Goal: Contribute content: Add original content to the website for others to see

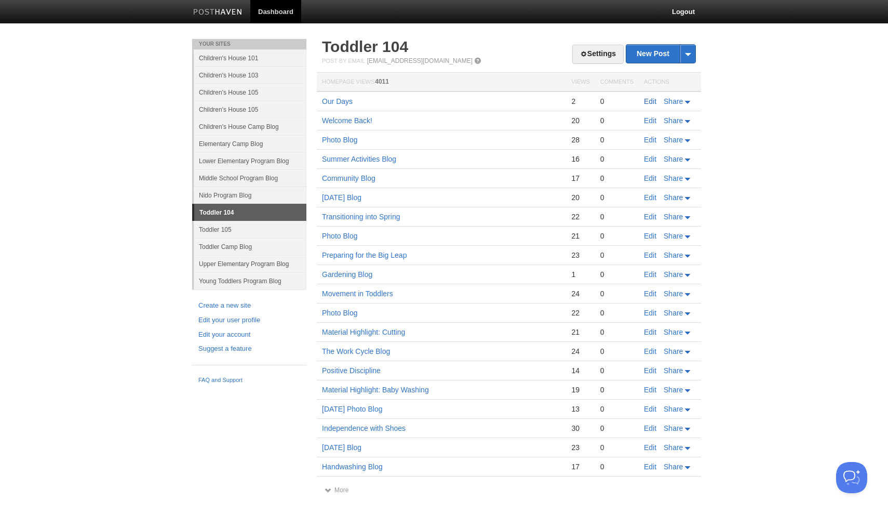
click at [648, 98] on link "Edit" at bounding box center [650, 101] width 12 height 8
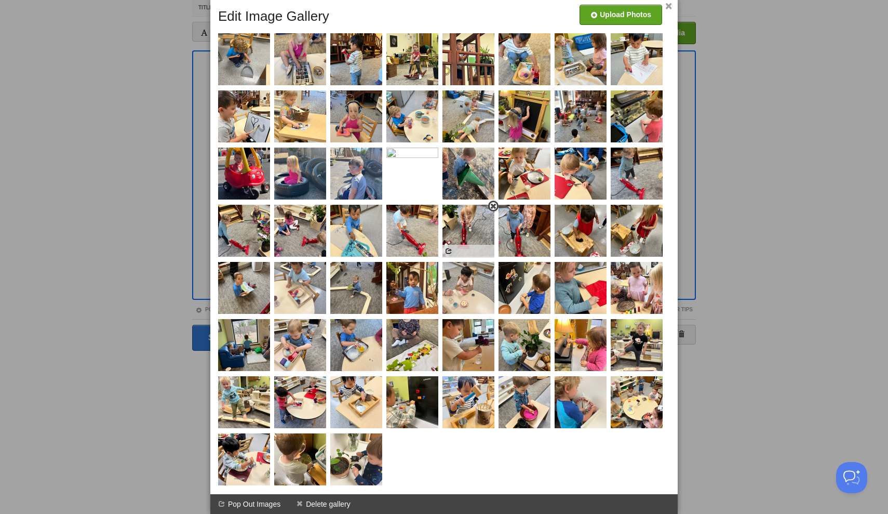
scroll to position [50, 0]
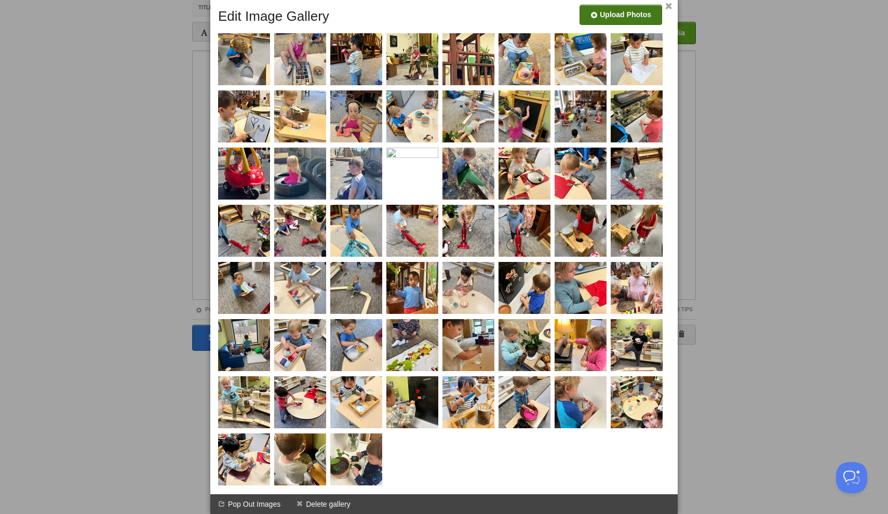
click at [635, 11] on input "file" at bounding box center [309, 18] width 786 height 53
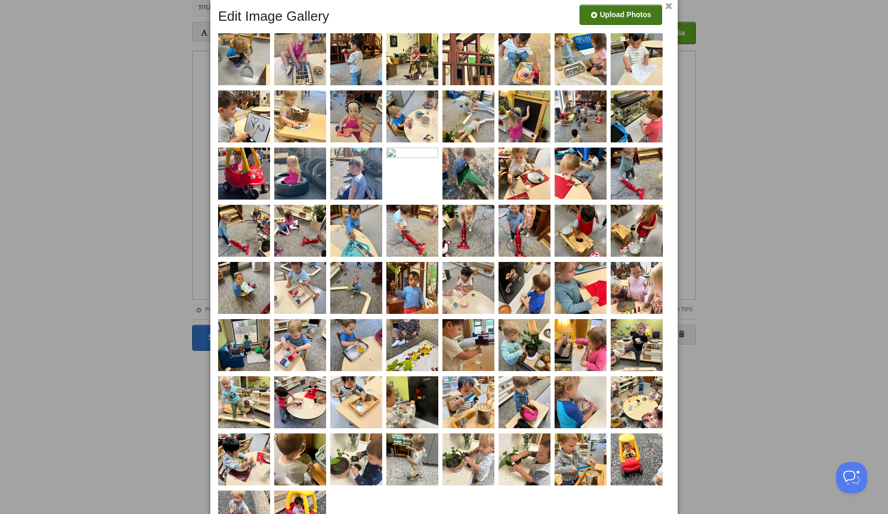
click at [620, 6] on input "file" at bounding box center [309, 18] width 786 height 53
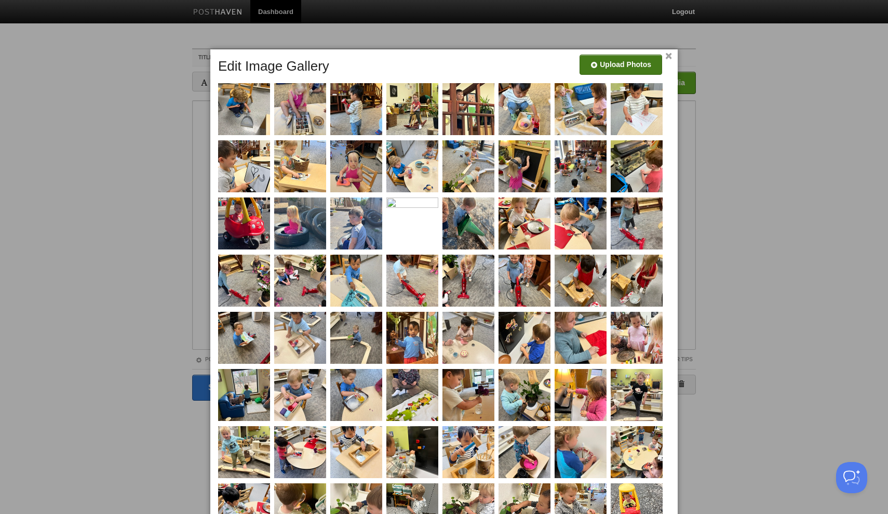
scroll to position [0, 0]
click at [603, 65] on input "file" at bounding box center [309, 68] width 786 height 53
click at [621, 64] on input "file" at bounding box center [309, 68] width 786 height 53
click at [668, 56] on link "×" at bounding box center [668, 56] width 7 height 6
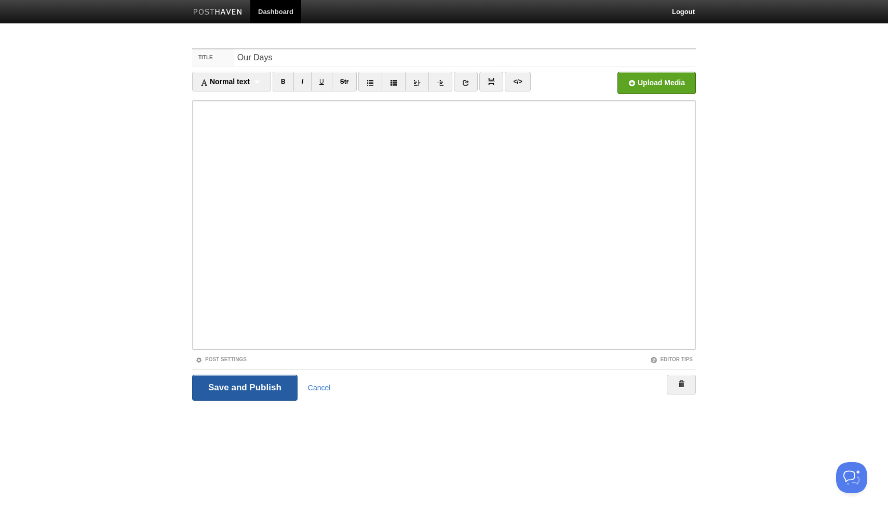
click at [272, 381] on input "Save and Publish" at bounding box center [244, 387] width 105 height 26
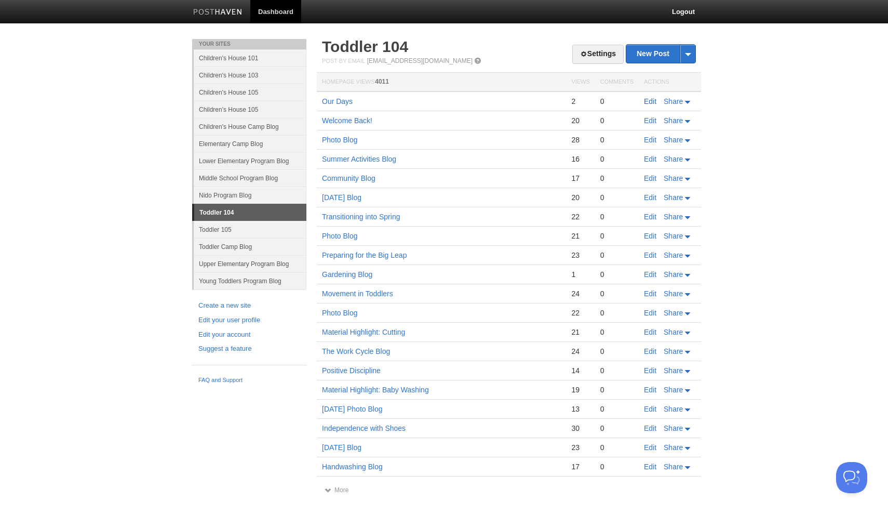
click at [649, 102] on link "Edit" at bounding box center [650, 101] width 12 height 8
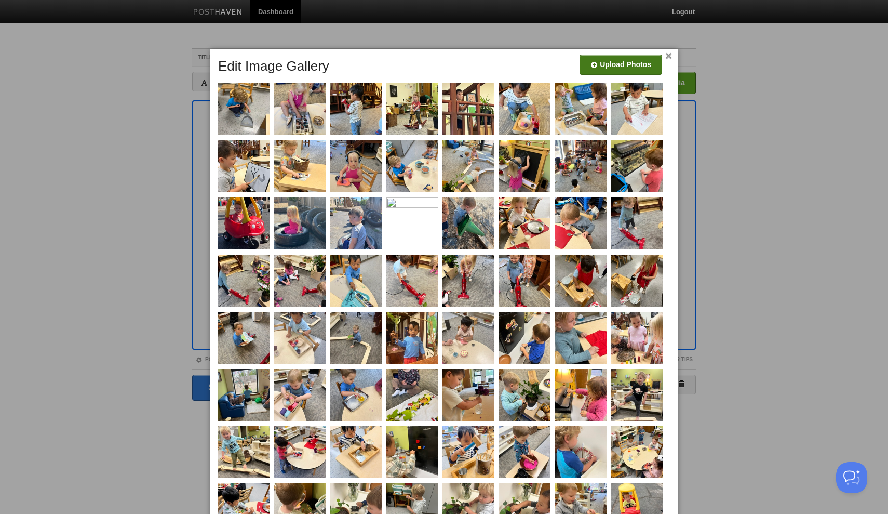
click at [624, 63] on input "file" at bounding box center [309, 68] width 786 height 53
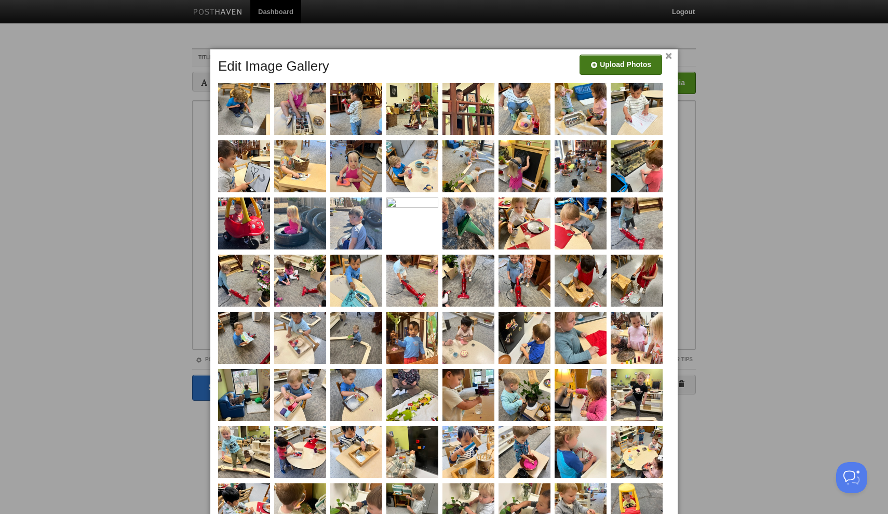
click at [620, 68] on input "file" at bounding box center [309, 68] width 786 height 53
click at [642, 62] on input "file" at bounding box center [309, 68] width 786 height 53
click at [627, 67] on input "file" at bounding box center [309, 68] width 786 height 53
click at [617, 67] on input "file" at bounding box center [309, 68] width 786 height 53
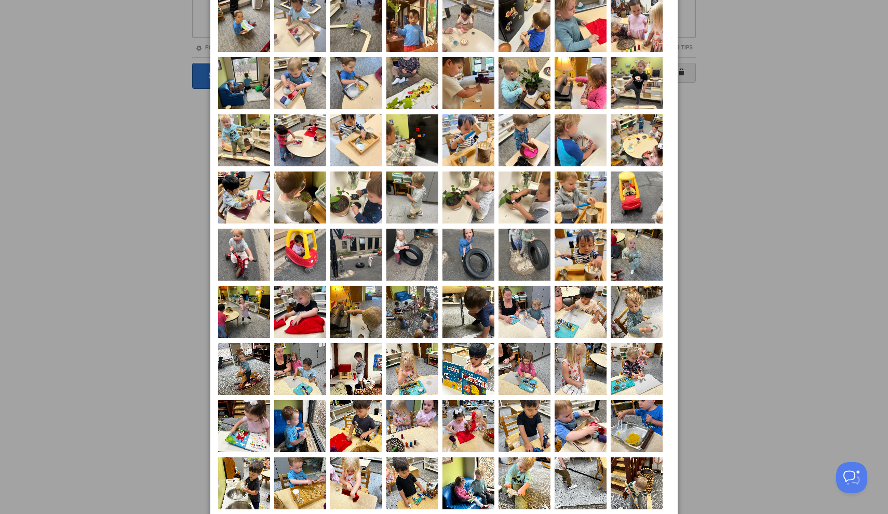
scroll to position [321, 0]
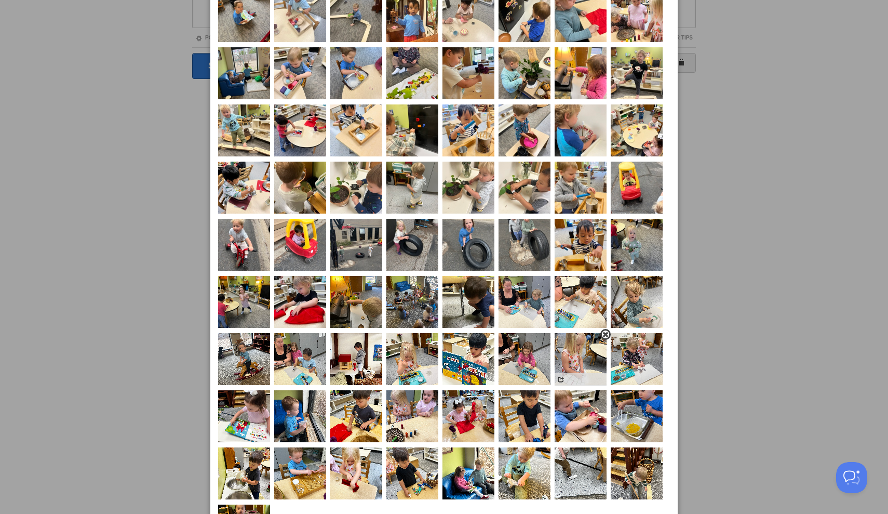
click at [572, 356] on img at bounding box center [581, 359] width 52 height 52
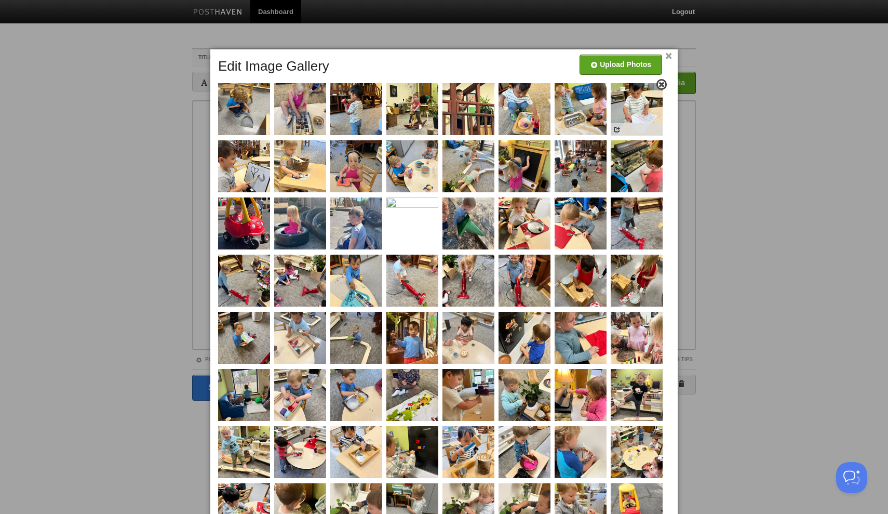
scroll to position [0, 0]
click at [626, 68] on input "file" at bounding box center [309, 68] width 786 height 53
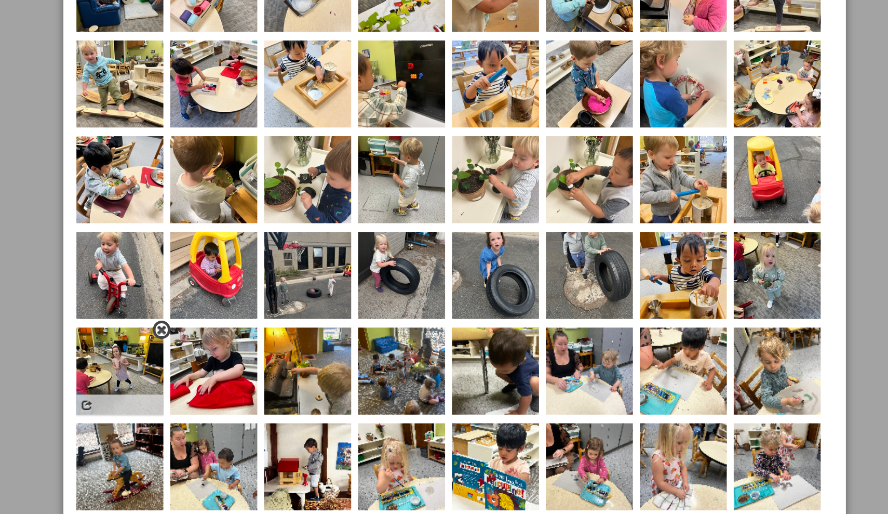
scroll to position [224, 0]
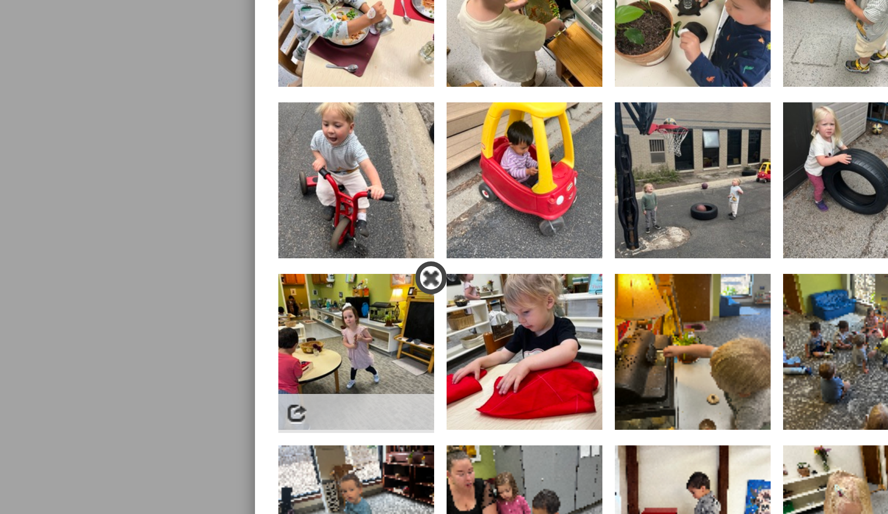
click at [265, 371] on span at bounding box center [268, 374] width 7 height 7
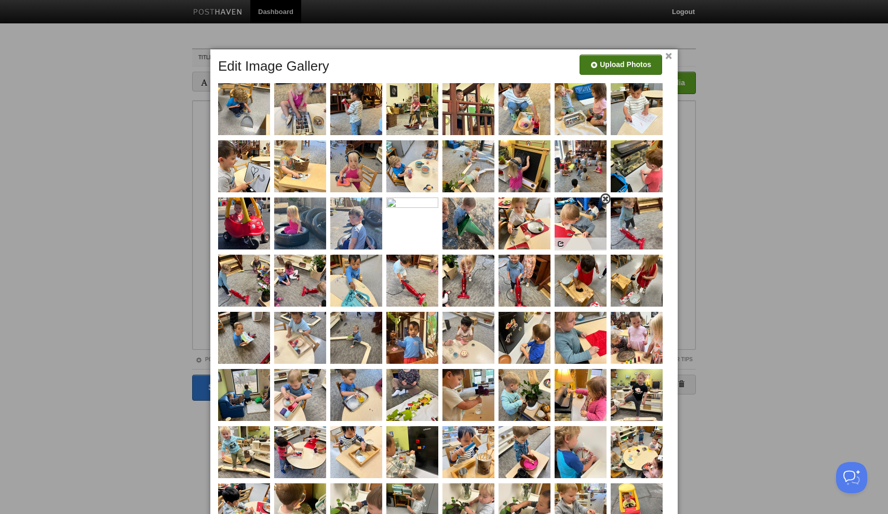
scroll to position [0, 0]
click at [646, 66] on input "file" at bounding box center [309, 68] width 786 height 53
click at [632, 61] on input "file" at bounding box center [309, 68] width 786 height 53
click at [668, 57] on link "×" at bounding box center [668, 56] width 7 height 6
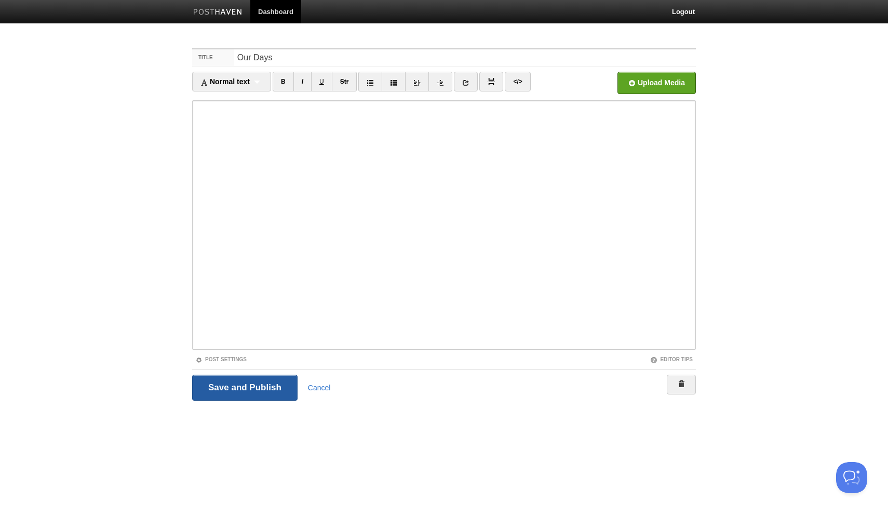
click at [258, 396] on input "Save and Publish" at bounding box center [244, 387] width 105 height 26
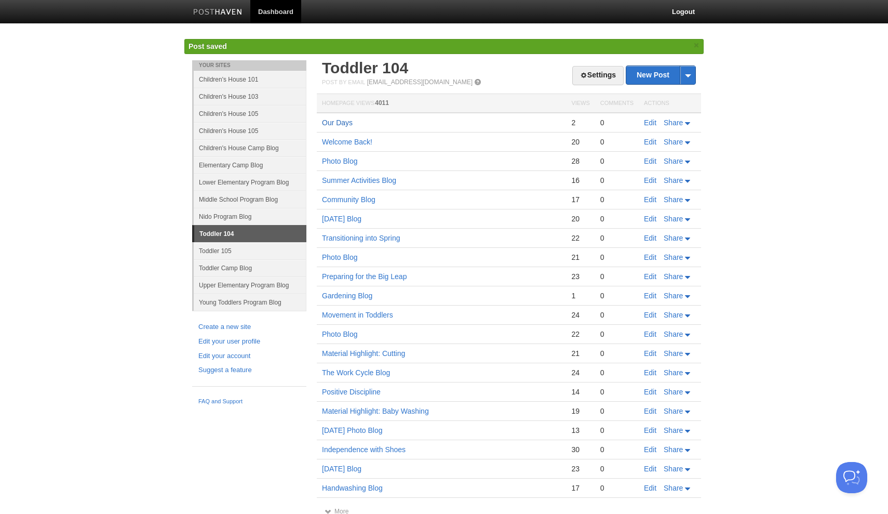
click at [347, 122] on link "Our Days" at bounding box center [337, 122] width 31 height 8
